Goal: Information Seeking & Learning: Learn about a topic

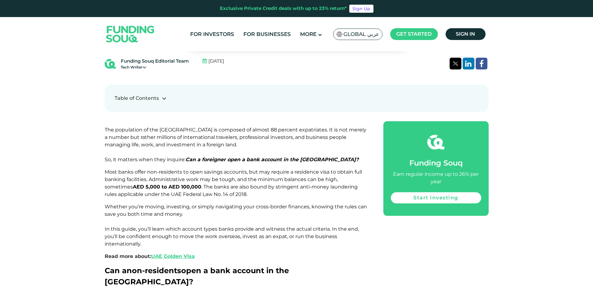
scroll to position [310, 0]
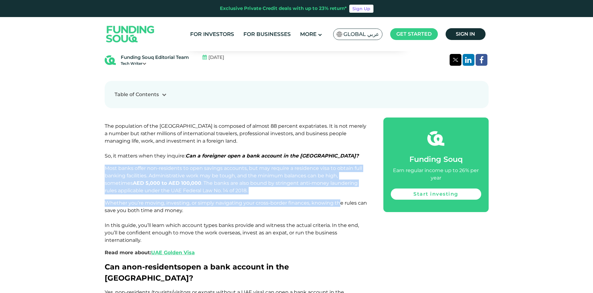
drag, startPoint x: 98, startPoint y: 149, endPoint x: 338, endPoint y: 176, distance: 241.1
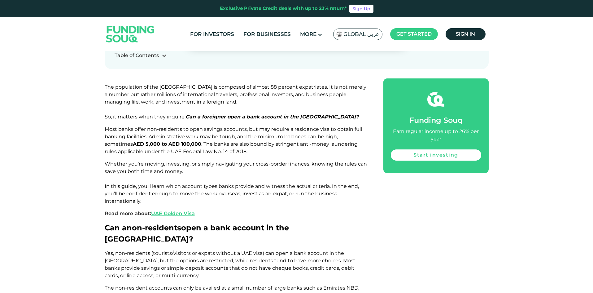
scroll to position [402, 0]
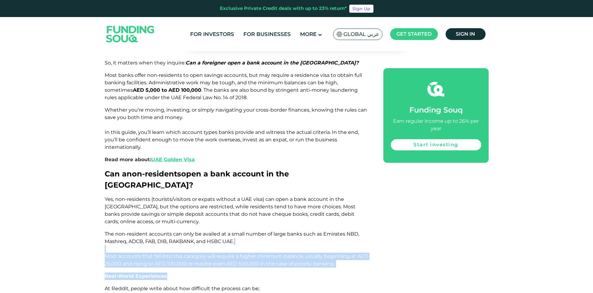
drag, startPoint x: 96, startPoint y: 218, endPoint x: 332, endPoint y: 245, distance: 238.0
click at [329, 272] on p "Real-World Experiences" at bounding box center [237, 275] width 265 height 7
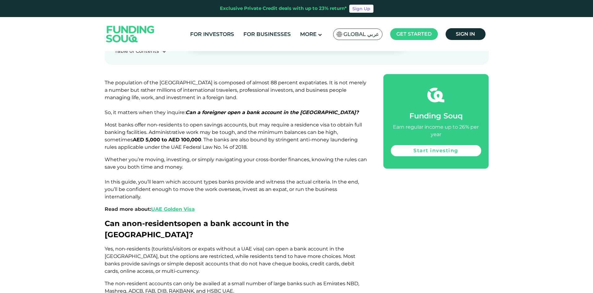
scroll to position [341, 0]
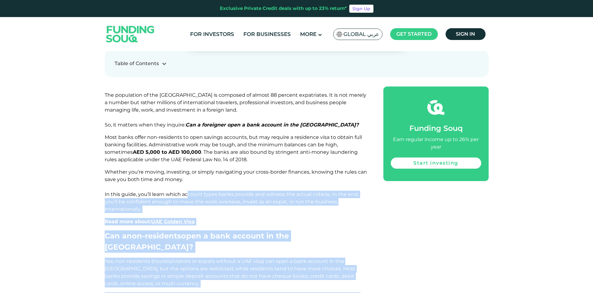
drag, startPoint x: 188, startPoint y: 172, endPoint x: 242, endPoint y: 279, distance: 119.2
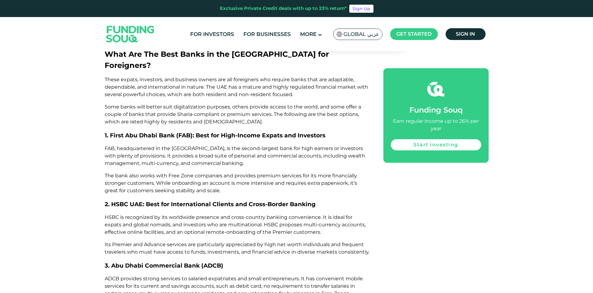
scroll to position [1659, 0]
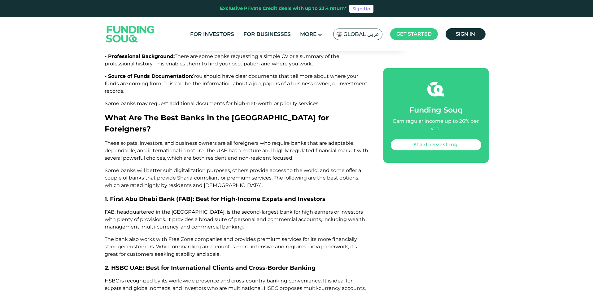
drag, startPoint x: 594, startPoint y: 172, endPoint x: 218, endPoint y: 175, distance: 376.1
click at [218, 236] on span "The bank also works with Free Zone companies and provides premium services for …" at bounding box center [231, 246] width 252 height 21
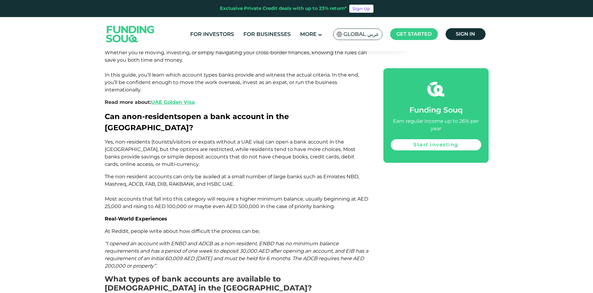
scroll to position [514, 0]
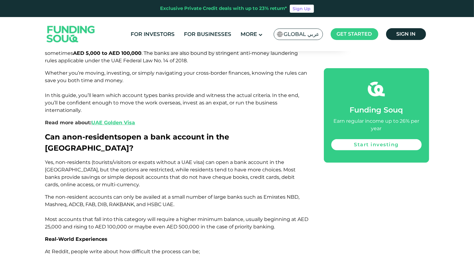
scroll to position [442, 0]
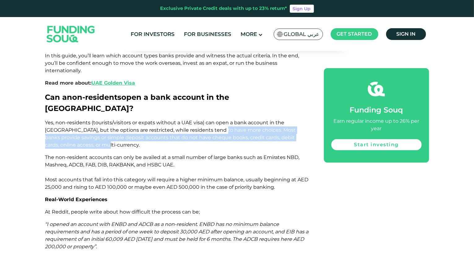
drag, startPoint x: 201, startPoint y: 112, endPoint x: 200, endPoint y: 97, distance: 14.9
click at [200, 119] on p "Yes, non-residents (tourists/visitors or expats without a UAE visa) can open a …" at bounding box center [177, 134] width 265 height 30
click at [200, 119] on span "Yes, non-residents (tourists/visitors or expats without a UAE visa) can open a …" at bounding box center [170, 133] width 251 height 28
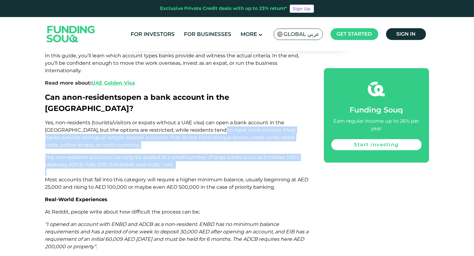
drag, startPoint x: 200, startPoint y: 97, endPoint x: 201, endPoint y: 138, distance: 40.6
click at [201, 154] on p "The non-resident accounts can only be availed at a small number of large banks …" at bounding box center [177, 172] width 265 height 37
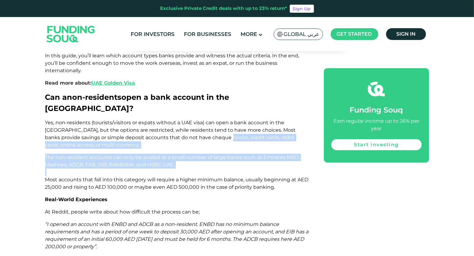
drag, startPoint x: 201, startPoint y: 138, endPoint x: 191, endPoint y: 108, distance: 31.7
click at [191, 119] on span "Yes, non-residents (tourists/visitors or expats without a UAE visa) can open a …" at bounding box center [170, 133] width 251 height 28
drag, startPoint x: 191, startPoint y: 108, endPoint x: 214, endPoint y: 135, distance: 35.6
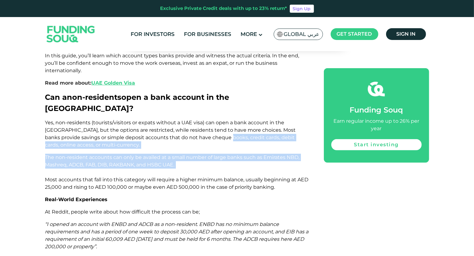
click at [214, 154] on p "The non-resident accounts can only be availed at a small number of large banks …" at bounding box center [177, 172] width 265 height 37
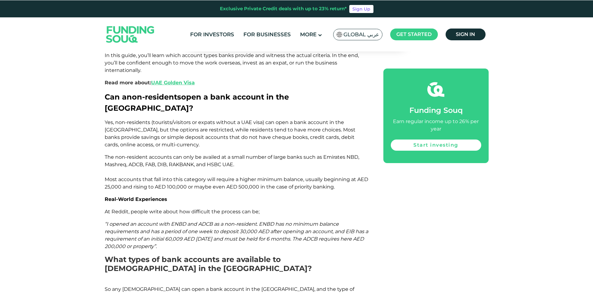
scroll to position [480, 0]
